Goal: Find specific page/section

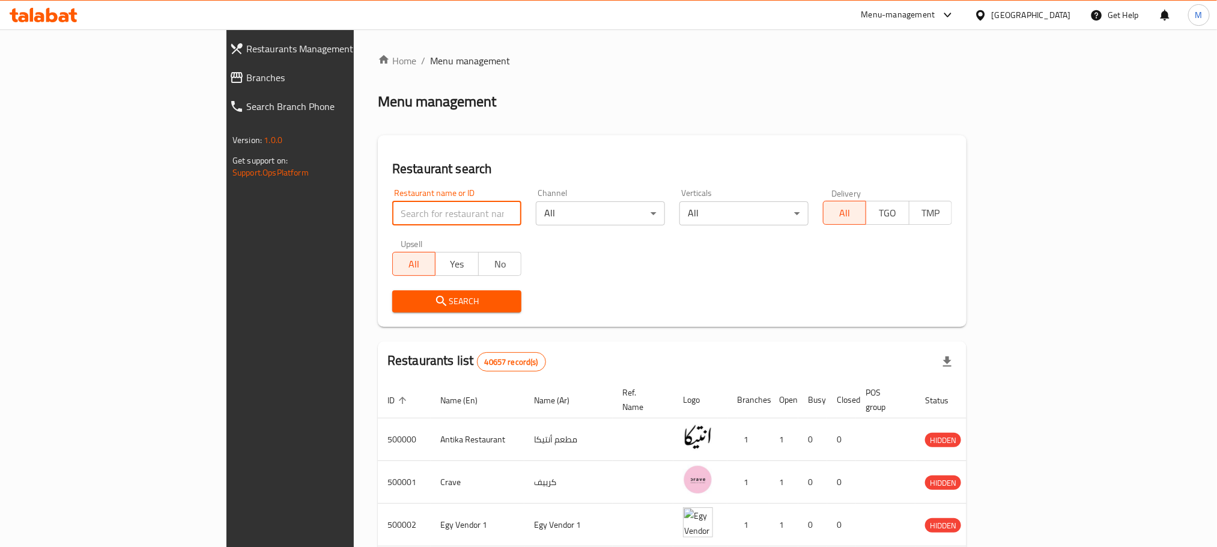
click at [392, 211] on input "search" at bounding box center [456, 213] width 129 height 24
click at [246, 72] on span "Branches" at bounding box center [333, 77] width 174 height 14
click at [246, 84] on span "Branches" at bounding box center [333, 77] width 174 height 14
click at [246, 80] on span "Branches" at bounding box center [333, 77] width 174 height 14
